Goal: Task Accomplishment & Management: Use online tool/utility

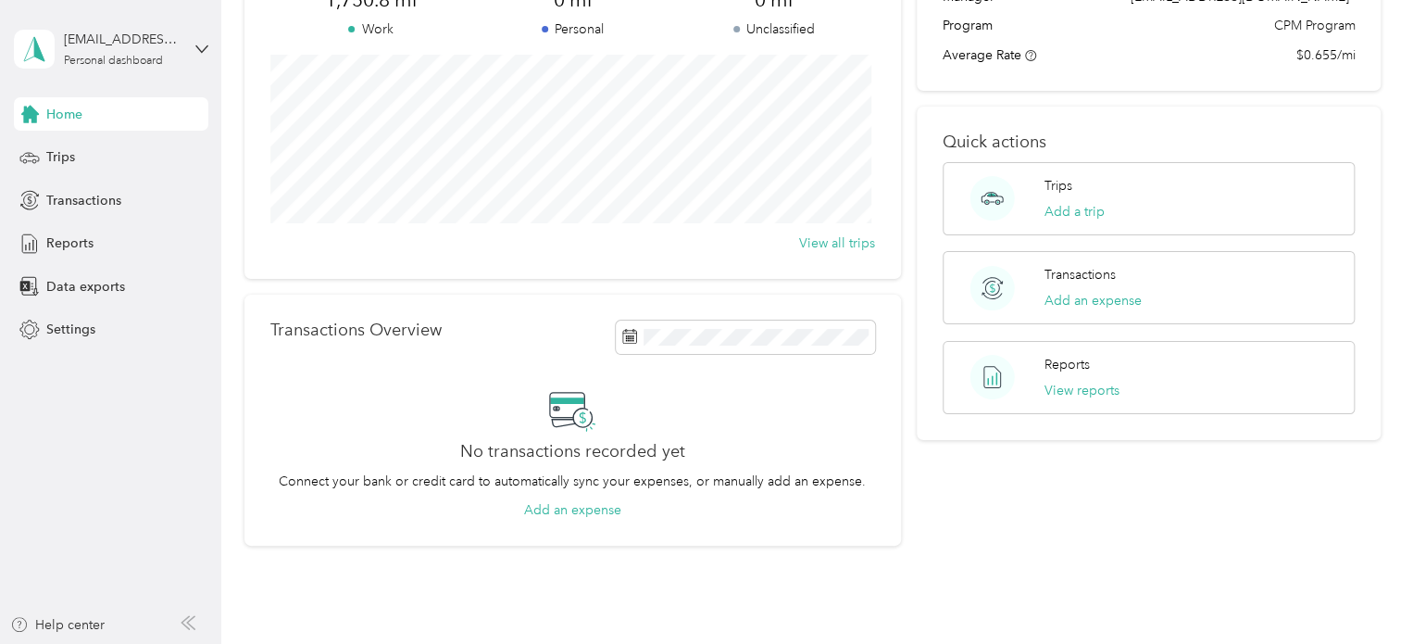
scroll to position [93, 0]
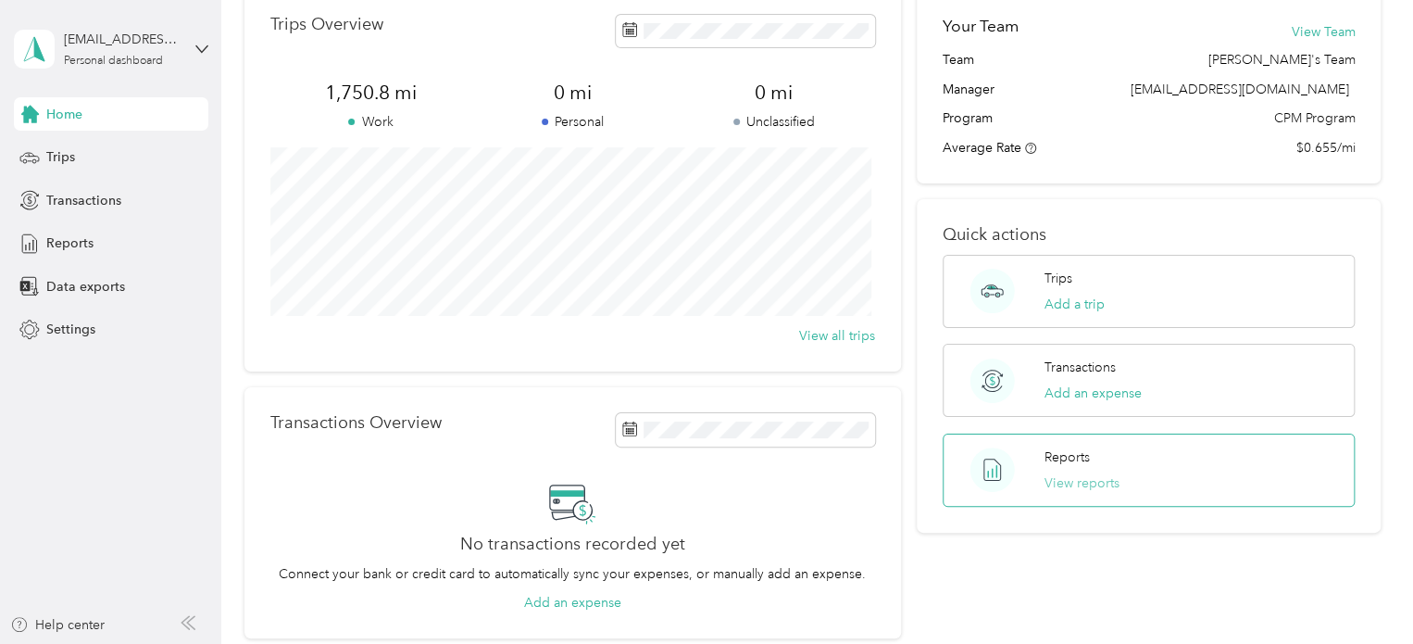
click at [1074, 479] on button "View reports" at bounding box center [1082, 482] width 75 height 19
